Goal: Find specific page/section: Find specific page/section

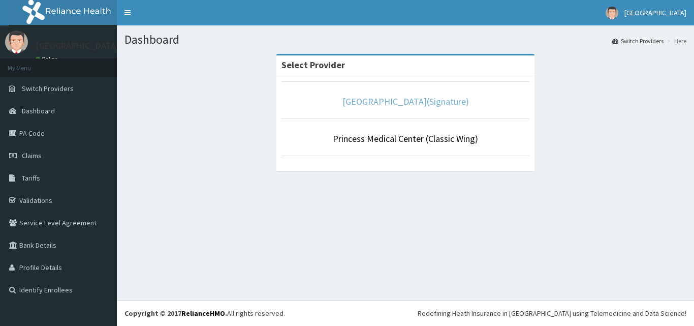
click at [421, 100] on link "[GEOGRAPHIC_DATA](Signature)" at bounding box center [405, 101] width 126 height 12
click at [375, 103] on link "[GEOGRAPHIC_DATA](Signature)" at bounding box center [405, 101] width 126 height 12
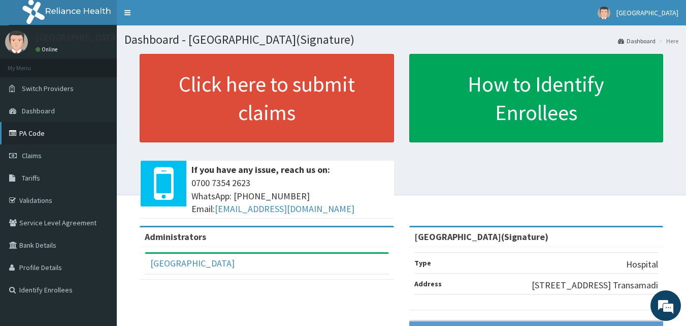
click at [35, 126] on link "PA Code" at bounding box center [58, 133] width 117 height 22
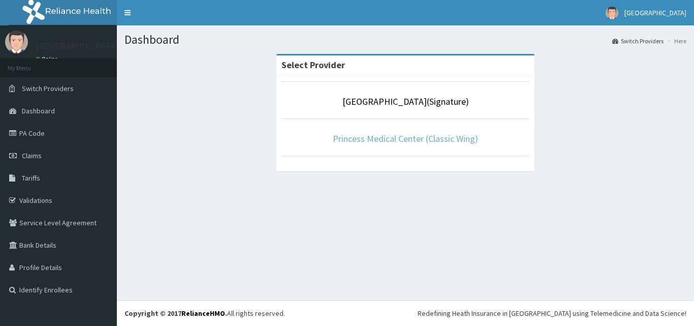
click at [439, 140] on link "Princess Medical Center (Classic Wing)" at bounding box center [405, 139] width 145 height 12
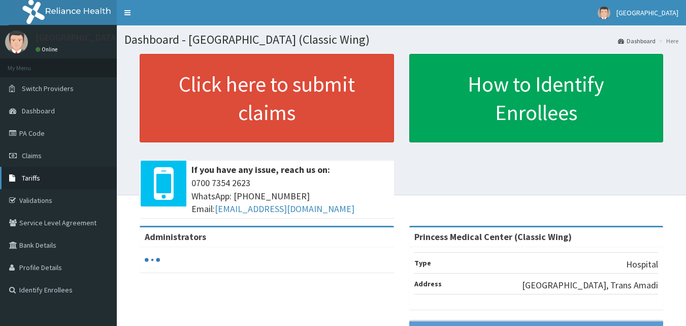
click at [33, 174] on span "Tariffs" at bounding box center [31, 177] width 18 height 9
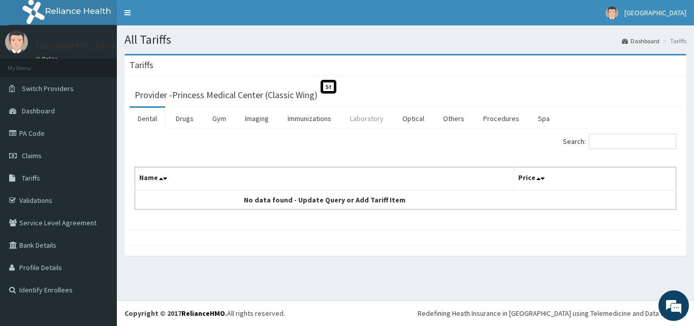
click at [372, 121] on link "Laboratory" at bounding box center [367, 118] width 50 height 21
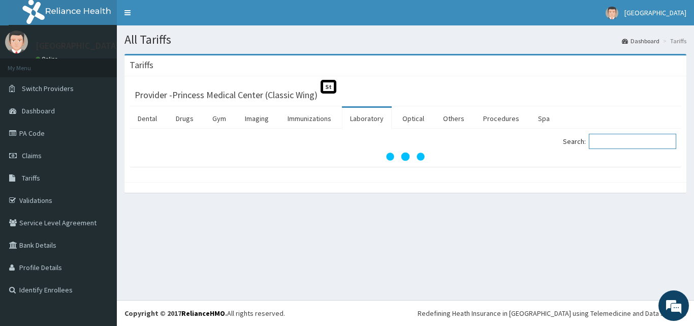
click at [611, 141] on input "Search:" at bounding box center [632, 141] width 87 height 15
type input "l"
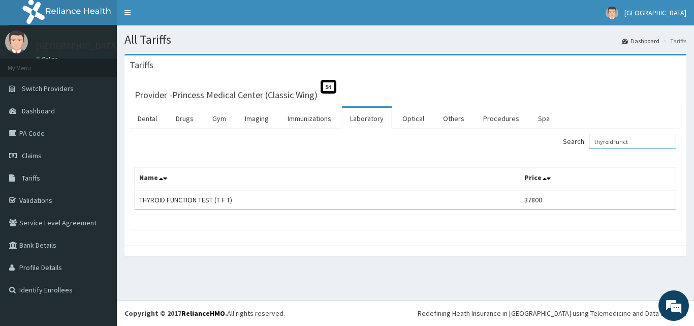
drag, startPoint x: 641, startPoint y: 139, endPoint x: 599, endPoint y: 149, distance: 42.4
click at [599, 149] on input "thyroid funct" at bounding box center [632, 141] width 87 height 15
type input "thyroid funct"
click at [179, 121] on link "Drugs" at bounding box center [185, 118] width 34 height 21
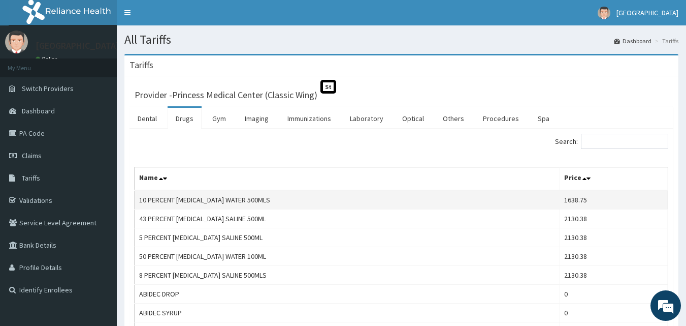
click at [583, 190] on td "1638.75" at bounding box center [614, 199] width 108 height 19
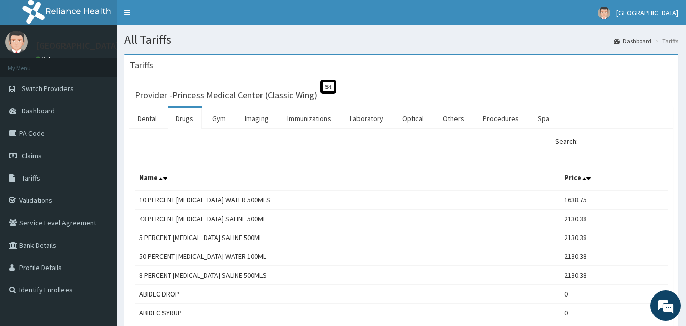
click at [610, 142] on input "Search:" at bounding box center [624, 141] width 87 height 15
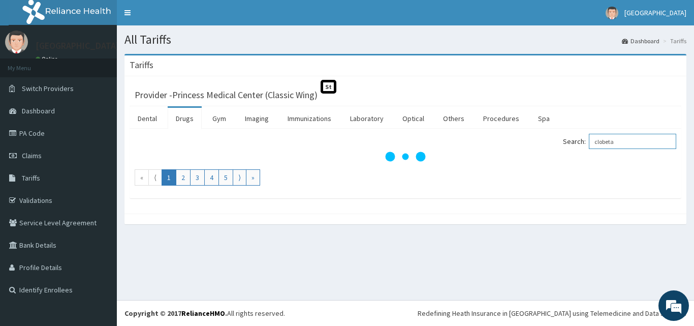
type input "clobeta"
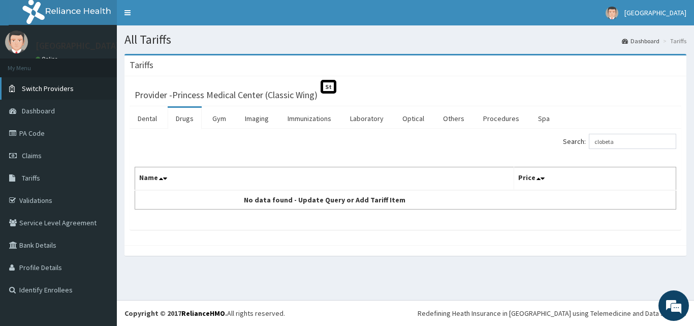
click at [68, 91] on span "Switch Providers" at bounding box center [48, 88] width 52 height 9
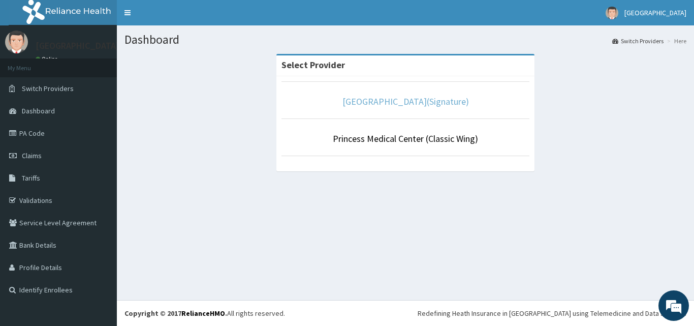
click at [396, 104] on link "[GEOGRAPHIC_DATA](Signature)" at bounding box center [405, 101] width 126 height 12
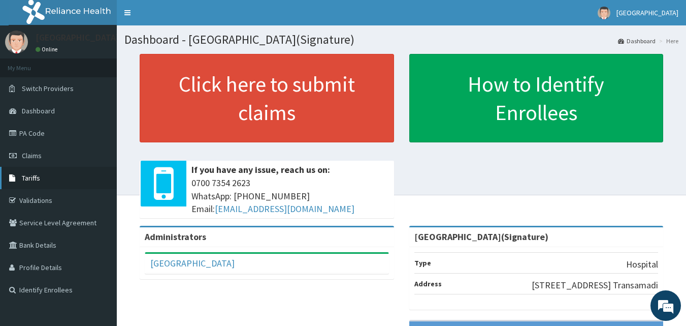
click at [43, 173] on link "Tariffs" at bounding box center [58, 178] width 117 height 22
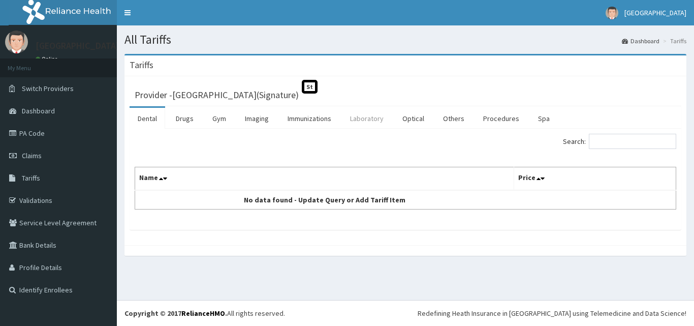
click at [370, 124] on link "Laboratory" at bounding box center [367, 118] width 50 height 21
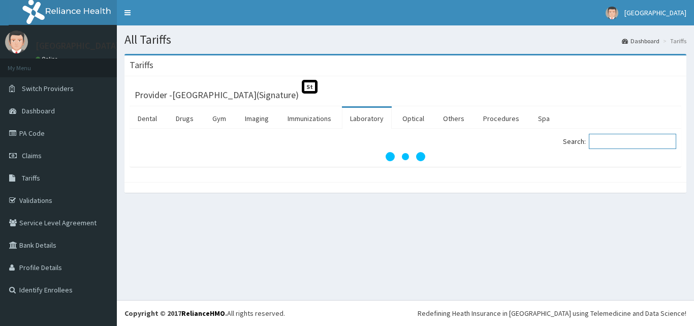
click at [622, 139] on input "Search:" at bounding box center [632, 141] width 87 height 15
type input "thyroid"
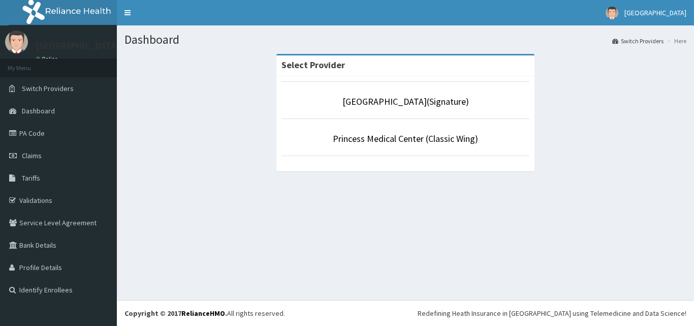
click at [399, 132] on li "Princess Medical Center (Classic Wing)" at bounding box center [405, 137] width 248 height 38
click at [398, 141] on link "Princess Medical Center (Classic Wing)" at bounding box center [405, 139] width 145 height 12
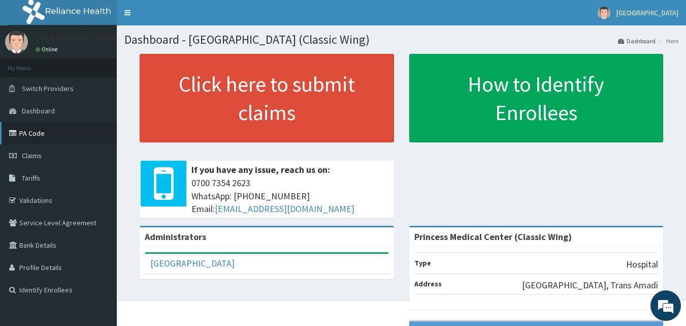
click at [50, 134] on link "PA Code" at bounding box center [58, 133] width 117 height 22
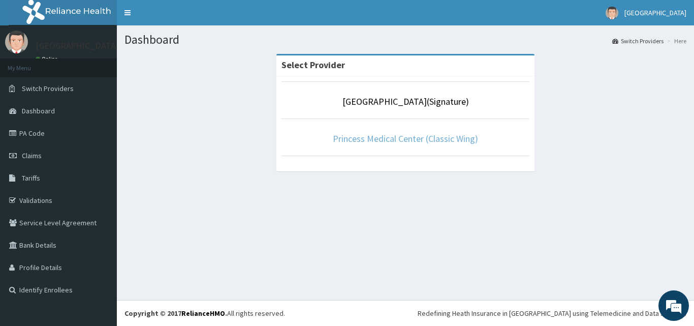
click at [434, 140] on link "Princess Medical Center (Classic Wing)" at bounding box center [405, 139] width 145 height 12
click at [385, 141] on link "Princess Medical Center (Classic Wing)" at bounding box center [405, 139] width 145 height 12
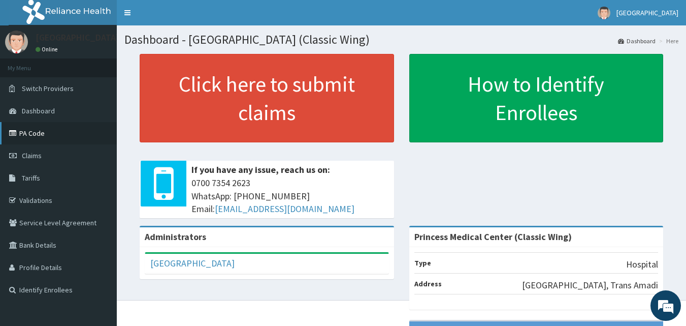
click at [44, 134] on link "PA Code" at bounding box center [58, 133] width 117 height 22
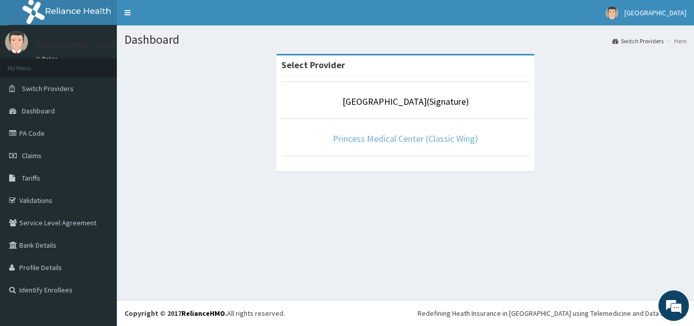
click at [432, 140] on link "Princess Medical Center (Classic Wing)" at bounding box center [405, 139] width 145 height 12
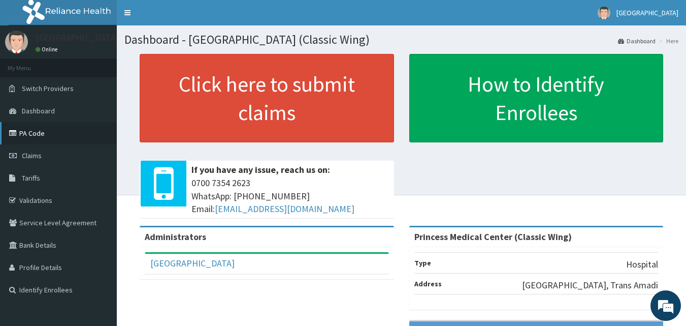
click at [53, 139] on link "PA Code" at bounding box center [58, 133] width 117 height 22
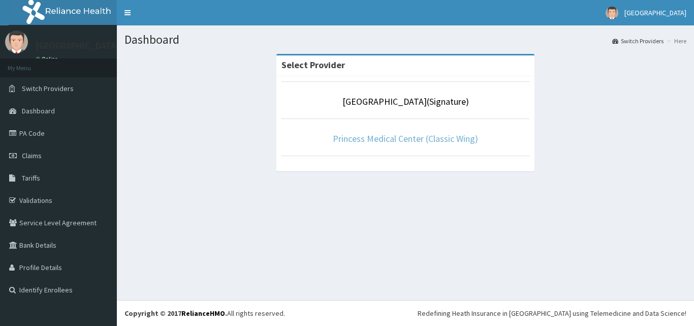
click at [427, 141] on link "Princess Medical Center (Classic Wing)" at bounding box center [405, 139] width 145 height 12
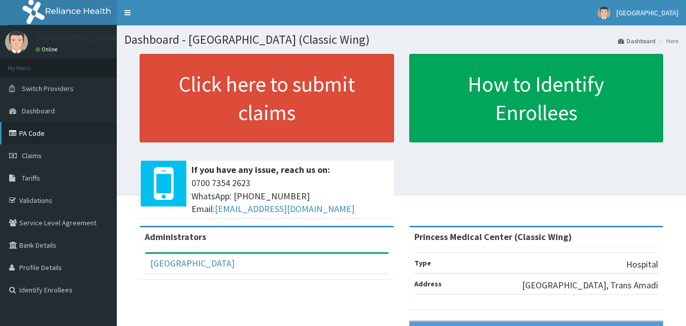
click at [18, 135] on icon at bounding box center [14, 133] width 10 height 7
